Goal: Find contact information: Find contact information

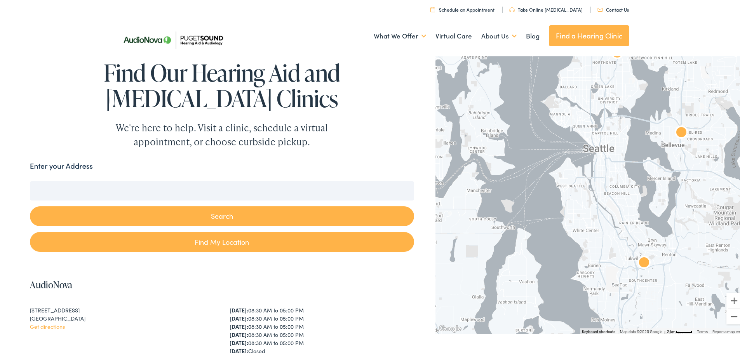
click at [592, 174] on div at bounding box center [590, 192] width 310 height 280
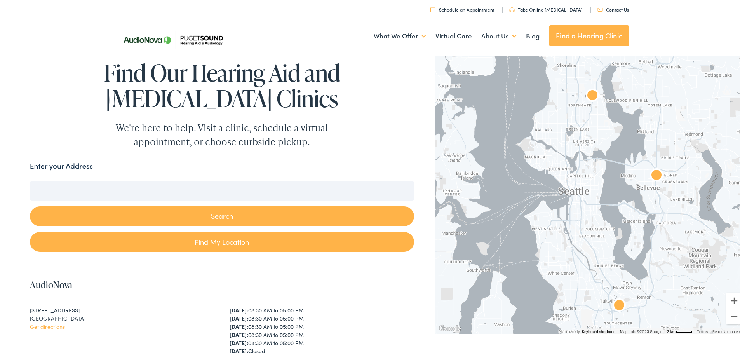
drag, startPoint x: 616, startPoint y: 106, endPoint x: 590, endPoint y: 151, distance: 52.5
click at [590, 151] on div at bounding box center [590, 192] width 310 height 280
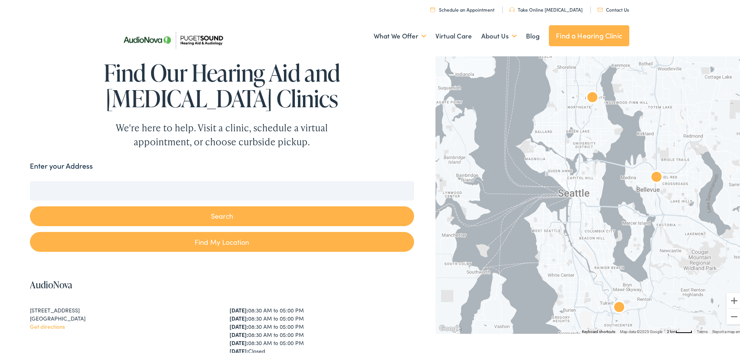
click at [588, 95] on img "AudioNova" at bounding box center [592, 96] width 19 height 19
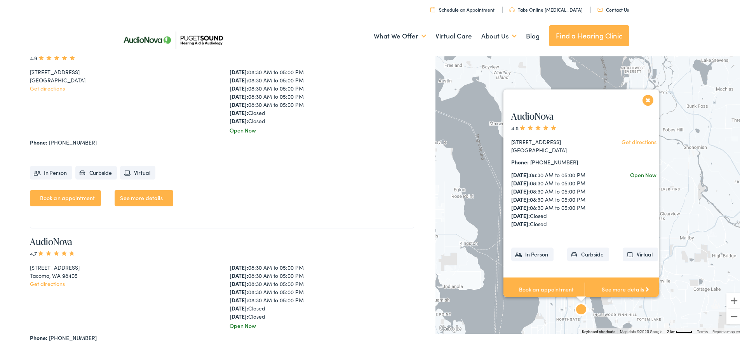
scroll to position [2189, 0]
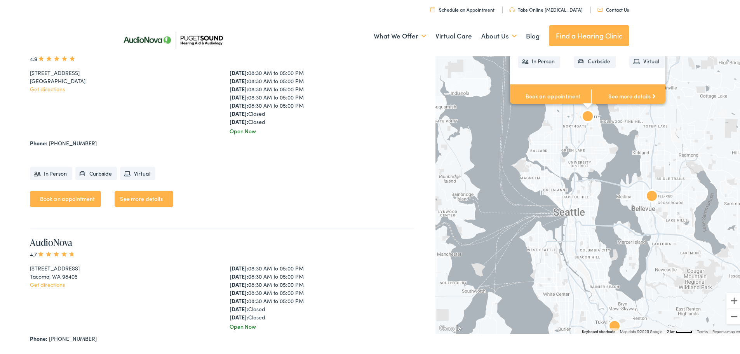
drag, startPoint x: 464, startPoint y: 245, endPoint x: 471, endPoint y: 50, distance: 194.6
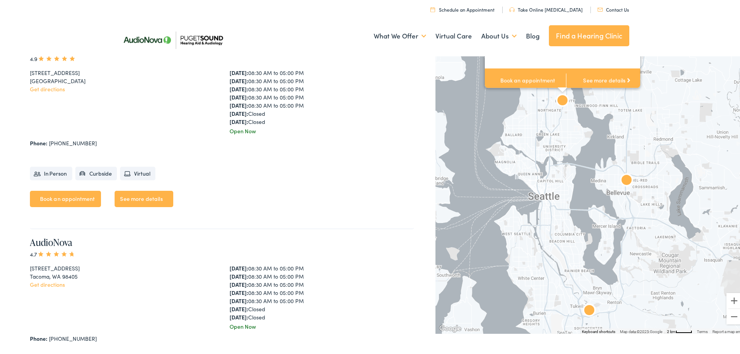
drag, startPoint x: 533, startPoint y: 198, endPoint x: 507, endPoint y: 181, distance: 31.2
click at [507, 181] on div "AudioNova 4.8 [STREET_ADDRESS] Get directions Phone: [PHONE_NUMBER] [DATE]: 08:…" at bounding box center [590, 192] width 310 height 280
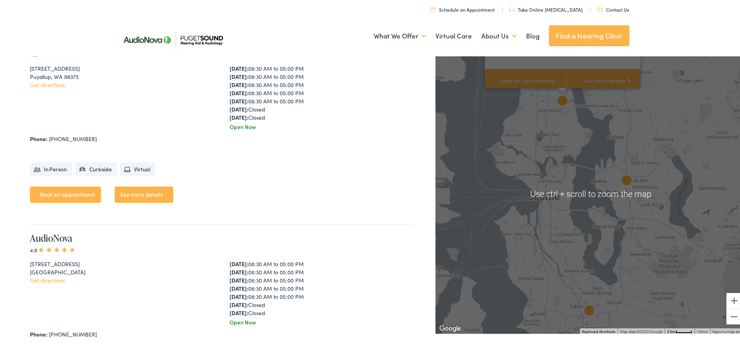
scroll to position [1801, 0]
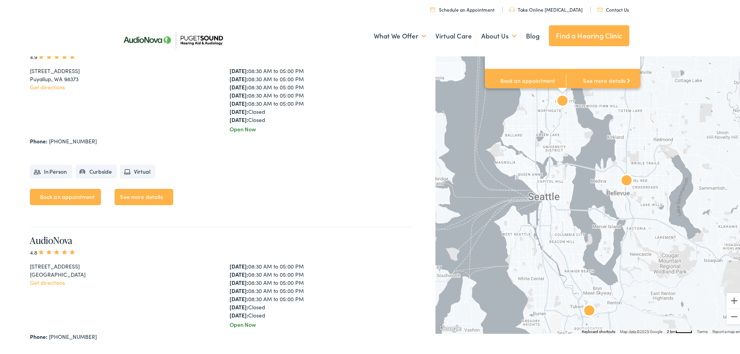
click at [555, 98] on img "AudioNova" at bounding box center [562, 100] width 19 height 19
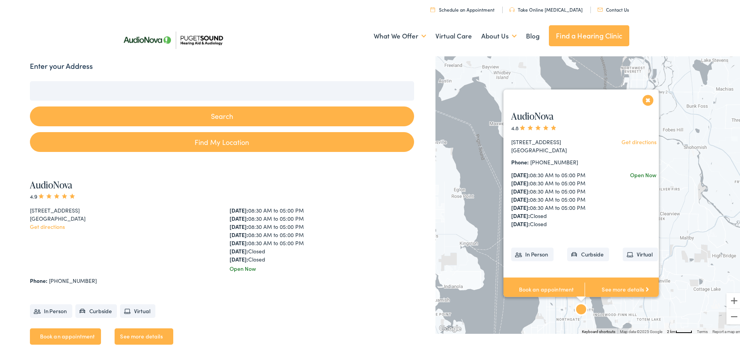
scroll to position [0, 0]
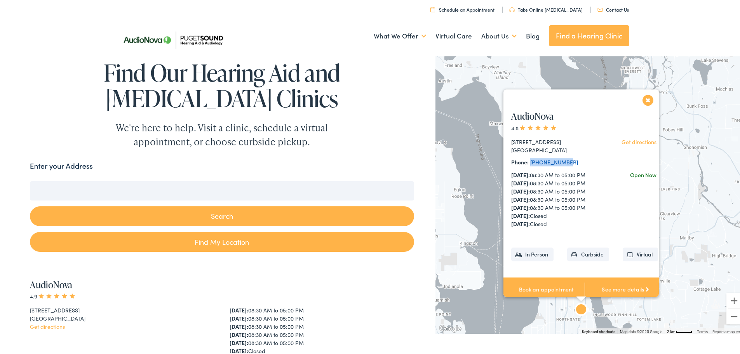
drag, startPoint x: 561, startPoint y: 150, endPoint x: 525, endPoint y: 150, distance: 36.5
click at [525, 156] on div "Phone: [PHONE_NUMBER]" at bounding box center [555, 160] width 88 height 8
copy link "[PHONE_NUMBER]"
